Goal: Find contact information: Find contact information

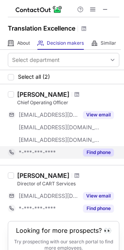
scroll to position [38, 0]
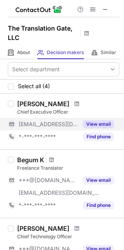
click at [99, 122] on button "View email" at bounding box center [98, 124] width 31 height 8
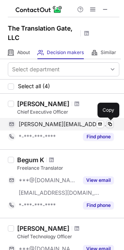
click at [112, 122] on span at bounding box center [110, 124] width 6 height 6
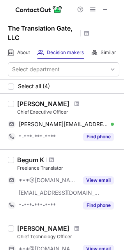
drag, startPoint x: 17, startPoint y: 103, endPoint x: 81, endPoint y: 103, distance: 63.7
click at [81, 103] on div "[PERSON_NAME] Chief Executive Officer [PERSON_NAME][EMAIL_ADDRESS][DOMAIN_NAME]…" at bounding box center [67, 121] width 106 height 43
copy div "[PERSON_NAME]"
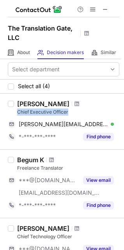
drag, startPoint x: 18, startPoint y: 111, endPoint x: 77, endPoint y: 112, distance: 59.4
click at [77, 112] on div "Chief Executive Officer" at bounding box center [68, 111] width 102 height 7
copy div "Chief Executive Officer"
drag, startPoint x: 19, startPoint y: 101, endPoint x: 81, endPoint y: 103, distance: 62.2
click at [81, 103] on div "[PERSON_NAME]" at bounding box center [68, 104] width 102 height 8
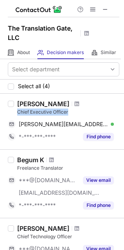
copy div "[PERSON_NAME]"
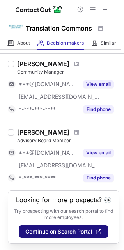
click at [88, 225] on button "Continue on Search Portal" at bounding box center [63, 231] width 89 height 13
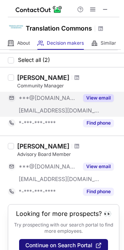
scroll to position [0, 0]
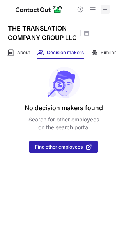
click at [104, 6] on span at bounding box center [105, 9] width 6 height 6
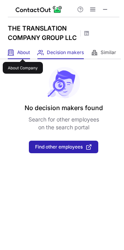
click at [23, 52] on span "About" at bounding box center [23, 52] width 13 height 6
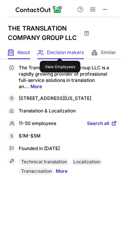
click at [60, 51] on span "Decision makers" at bounding box center [65, 52] width 37 height 6
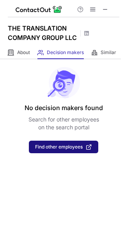
click at [63, 148] on span "Find other employees" at bounding box center [59, 146] width 48 height 5
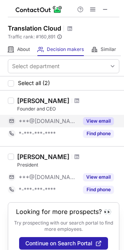
click at [97, 119] on button "View email" at bounding box center [98, 121] width 31 height 8
click at [108, 6] on span at bounding box center [105, 9] width 6 height 6
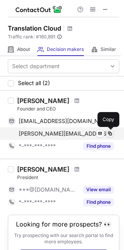
click at [111, 134] on span at bounding box center [110, 133] width 6 height 6
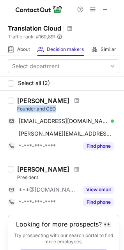
drag, startPoint x: 17, startPoint y: 108, endPoint x: 59, endPoint y: 110, distance: 42.7
click at [59, 110] on div "[PERSON_NAME] Founder and CEO [EMAIL_ADDRESS][DOMAIN_NAME] Verified Send email …" at bounding box center [67, 125] width 106 height 56
copy div "Founder and CEO"
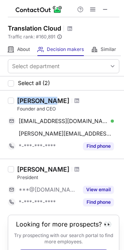
drag, startPoint x: 18, startPoint y: 101, endPoint x: 50, endPoint y: 101, distance: 32.5
click at [50, 101] on div "[PERSON_NAME]" at bounding box center [68, 101] width 102 height 8
copy div "[PERSON_NAME]"
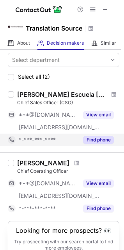
scroll to position [38, 0]
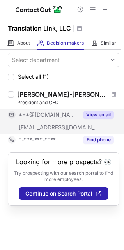
click at [97, 114] on button "View email" at bounding box center [98, 115] width 31 height 8
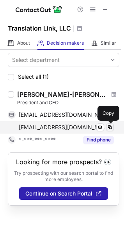
click at [112, 126] on span at bounding box center [110, 127] width 6 height 6
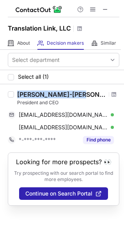
drag, startPoint x: 17, startPoint y: 92, endPoint x: 78, endPoint y: 97, distance: 61.6
click at [78, 97] on div "[PERSON_NAME] Tous-[PERSON_NAME] President and CEO [EMAIL_ADDRESS][DOMAIN_NAME]…" at bounding box center [67, 118] width 106 height 56
copy div "[PERSON_NAME]-[PERSON_NAME]"
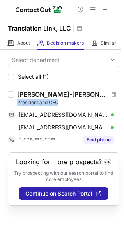
drag, startPoint x: 18, startPoint y: 101, endPoint x: 61, endPoint y: 101, distance: 43.0
click at [61, 101] on div "President and CEO" at bounding box center [68, 102] width 102 height 7
copy div "President and CEO"
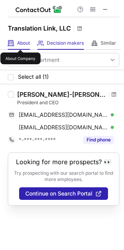
click at [20, 43] on span "About" at bounding box center [23, 43] width 13 height 6
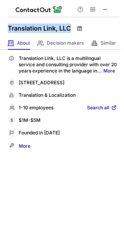
drag, startPoint x: 6, startPoint y: 26, endPoint x: 79, endPoint y: 29, distance: 72.4
click at [79, 29] on div "Translation Link, LLC" at bounding box center [62, 27] width 124 height 20
copy div "Translation Link, LLC"
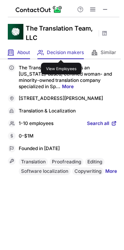
click at [61, 53] on span "Decision makers" at bounding box center [65, 52] width 37 height 6
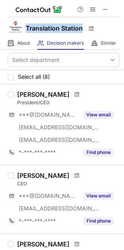
drag, startPoint x: 25, startPoint y: 27, endPoint x: 85, endPoint y: 31, distance: 60.7
click at [85, 31] on div "Translation Station" at bounding box center [62, 27] width 124 height 20
copy h1 "Translation Station"
drag, startPoint x: 17, startPoint y: 94, endPoint x: 63, endPoint y: 94, distance: 46.1
click at [63, 94] on div "[PERSON_NAME]" at bounding box center [43, 94] width 52 height 8
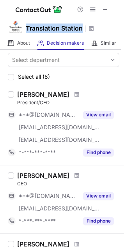
copy div "[PERSON_NAME]"
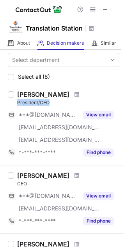
drag, startPoint x: 16, startPoint y: 102, endPoint x: 52, endPoint y: 106, distance: 35.8
click at [52, 106] on div "[PERSON_NAME] President/CEO ***@[DOMAIN_NAME] [EMAIL_ADDRESS][DOMAIN_NAME] [EMA…" at bounding box center [67, 124] width 106 height 68
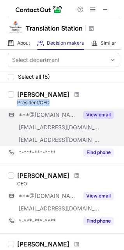
click at [99, 115] on button "View email" at bounding box center [98, 115] width 31 height 8
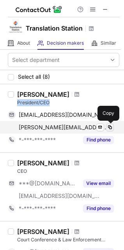
click at [110, 125] on span at bounding box center [110, 127] width 6 height 6
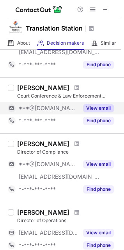
scroll to position [0, 0]
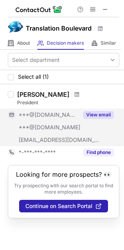
click at [95, 113] on button "View email" at bounding box center [98, 115] width 31 height 8
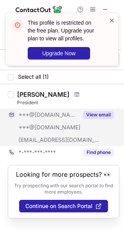
click at [112, 20] on span at bounding box center [112, 20] width 6 height 8
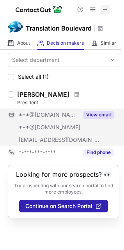
click at [106, 9] on span at bounding box center [105, 9] width 6 height 6
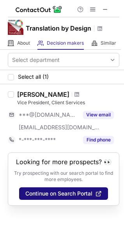
click at [58, 192] on span "Continue on Search Portal" at bounding box center [58, 193] width 67 height 6
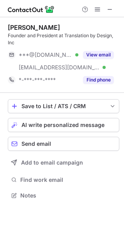
scroll to position [190, 124]
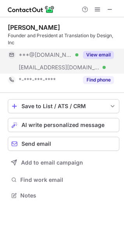
click at [102, 54] on button "View email" at bounding box center [98, 55] width 31 height 8
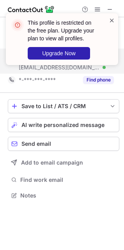
click at [111, 19] on span at bounding box center [112, 20] width 6 height 8
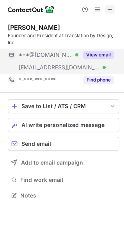
click at [111, 8] on span at bounding box center [110, 9] width 6 height 6
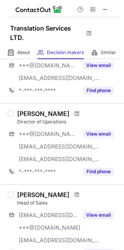
scroll to position [0, 0]
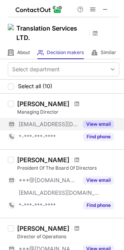
click at [91, 121] on button "View email" at bounding box center [98, 124] width 31 height 8
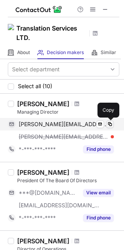
click at [111, 123] on span at bounding box center [110, 124] width 6 height 6
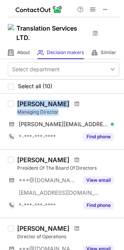
drag, startPoint x: 16, startPoint y: 107, endPoint x: 65, endPoint y: 108, distance: 48.1
click at [65, 108] on div "[PERSON_NAME] Managing Director [PERSON_NAME][EMAIL_ADDRESS][DOMAIN_NAME] Verif…" at bounding box center [67, 121] width 106 height 43
click at [63, 111] on div "Managing Director" at bounding box center [68, 111] width 102 height 7
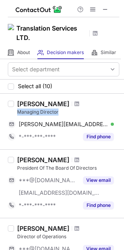
drag, startPoint x: 60, startPoint y: 111, endPoint x: 15, endPoint y: 111, distance: 45.0
click at [15, 111] on div "[PERSON_NAME] Managing Director [PERSON_NAME][EMAIL_ADDRESS][DOMAIN_NAME] Verif…" at bounding box center [67, 121] width 106 height 43
drag, startPoint x: 18, startPoint y: 104, endPoint x: 65, endPoint y: 104, distance: 46.9
click at [65, 104] on div "[PERSON_NAME]" at bounding box center [68, 104] width 102 height 8
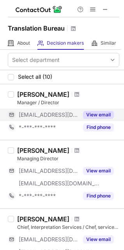
click at [95, 114] on button "View email" at bounding box center [98, 115] width 31 height 8
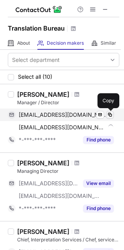
click at [111, 114] on span at bounding box center [110, 114] width 6 height 6
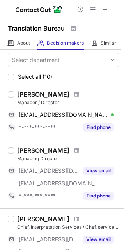
drag, startPoint x: 17, startPoint y: 93, endPoint x: 69, endPoint y: 97, distance: 52.5
click at [69, 97] on div "[PERSON_NAME] Manager / Director [PERSON_NAME][EMAIL_ADDRESS][DOMAIN_NAME] Veri…" at bounding box center [67, 111] width 106 height 43
drag, startPoint x: 18, startPoint y: 101, endPoint x: 68, endPoint y: 105, distance: 49.8
click at [68, 105] on div "Manager / Director" at bounding box center [68, 102] width 102 height 7
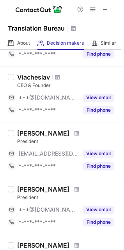
scroll to position [287, 0]
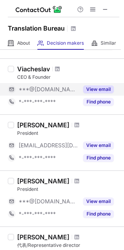
click at [97, 88] on button "View email" at bounding box center [98, 89] width 31 height 8
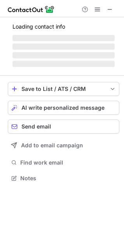
scroll to position [177, 124]
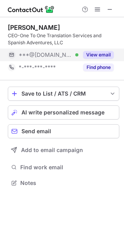
click at [100, 54] on button "View email" at bounding box center [98, 55] width 31 height 8
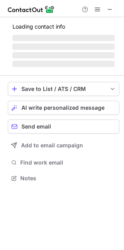
scroll to position [172, 124]
click at [112, 9] on span at bounding box center [110, 9] width 6 height 6
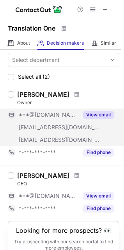
click at [97, 113] on button "View email" at bounding box center [98, 115] width 31 height 8
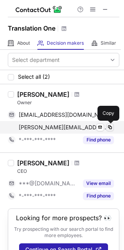
click at [111, 127] on span at bounding box center [110, 127] width 6 height 6
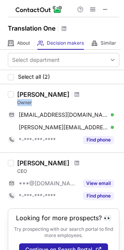
drag, startPoint x: 17, startPoint y: 100, endPoint x: 35, endPoint y: 102, distance: 17.7
click at [35, 102] on div "Owner" at bounding box center [68, 102] width 102 height 7
drag, startPoint x: 16, startPoint y: 95, endPoint x: 64, endPoint y: 93, distance: 47.8
click at [64, 93] on div "[PERSON_NAME] Owner [PERSON_NAME][EMAIL_ADDRESS][DOMAIN_NAME] Verified Send ema…" at bounding box center [67, 118] width 106 height 56
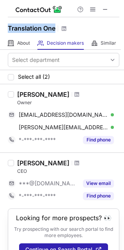
drag, startPoint x: 8, startPoint y: 27, endPoint x: 55, endPoint y: 25, distance: 47.0
click at [55, 25] on h1 "Translation One" at bounding box center [32, 27] width 48 height 9
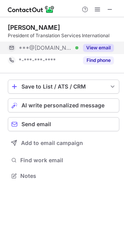
scroll to position [170, 124]
click at [103, 45] on button "View email" at bounding box center [98, 48] width 31 height 8
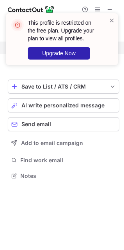
click at [108, 8] on div "This profile is restricted on the free plan. Upgrade your plan to view all prof…" at bounding box center [62, 42] width 125 height 74
click at [111, 21] on span at bounding box center [112, 20] width 6 height 8
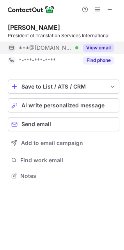
click at [108, 22] on div "This profile is restricted on the free plan. Upgrade your plan to view all prof…" at bounding box center [59, 38] width 100 height 45
click at [110, 8] on span at bounding box center [110, 9] width 6 height 6
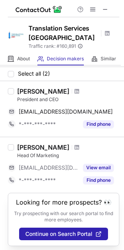
scroll to position [29, 0]
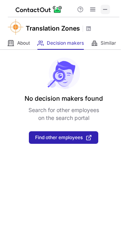
click at [109, 12] on button at bounding box center [105, 9] width 9 height 9
click at [104, 11] on span at bounding box center [105, 9] width 6 height 6
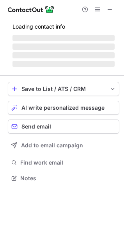
scroll to position [170, 124]
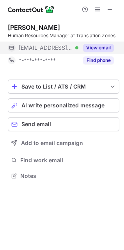
click at [90, 45] on button "View email" at bounding box center [98, 48] width 31 height 8
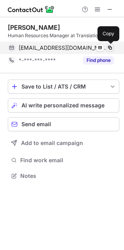
click at [110, 47] on span at bounding box center [110, 48] width 6 height 6
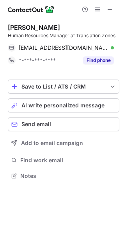
drag, startPoint x: 35, startPoint y: 66, endPoint x: 58, endPoint y: 26, distance: 46.6
click at [58, 26] on div "[PERSON_NAME] Human Resources Manager at Translation Zones [EMAIL_ADDRESS][DOMA…" at bounding box center [62, 102] width 124 height 170
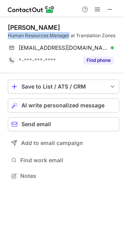
drag, startPoint x: 8, startPoint y: 34, endPoint x: 69, endPoint y: 34, distance: 60.6
click at [69, 34] on div "Human Resources Manager at Translation Zones" at bounding box center [64, 35] width 112 height 7
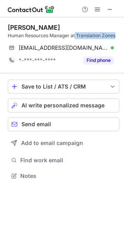
drag, startPoint x: 78, startPoint y: 34, endPoint x: 118, endPoint y: 34, distance: 39.9
click at [118, 34] on div "Human Resources Manager at Translation Zones" at bounding box center [64, 35] width 112 height 7
